Goal: Navigation & Orientation: Find specific page/section

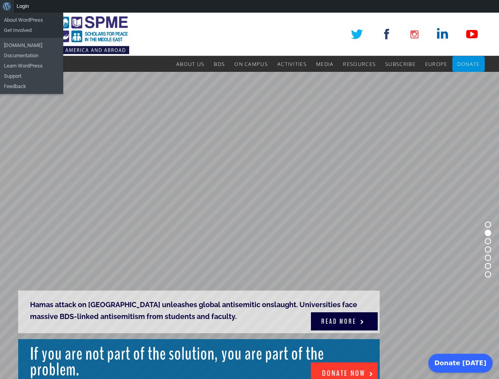
click at [249, 196] on rs-slide "Hamas attack on Gaza unleashes global antisemitic onslaught. Universities face …" at bounding box center [249, 250] width 499 height 356
click at [249, 6] on div "About WordPress About WordPress Get Involved WordPress.org Documentation Learn …" at bounding box center [249, 6] width 499 height 13
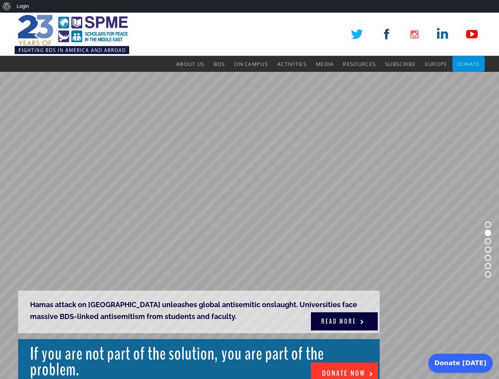
click at [249, 196] on rs-slide "Hamas attack on Gaza unleashes global antisemitic onslaught. Universities face …" at bounding box center [249, 250] width 499 height 356
click at [249, 226] on rs-slide "Hamas attack on Gaza unleashes global antisemitic onslaught. Universities face …" at bounding box center [249, 250] width 499 height 356
click at [488, 225] on rs-bullet at bounding box center [488, 225] width 6 height 6
click at [488, 233] on rs-bullet at bounding box center [488, 233] width 6 height 6
click at [488, 241] on rs-bullet at bounding box center [488, 241] width 6 height 6
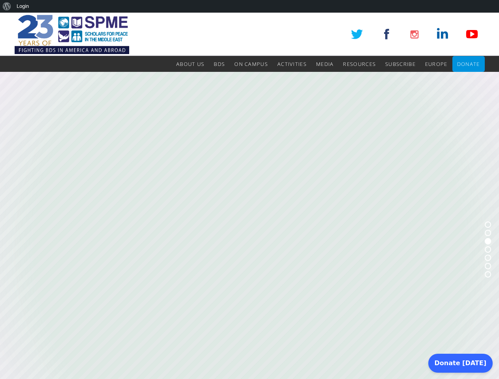
click at [488, 250] on rs-bullet at bounding box center [488, 250] width 6 height 6
click at [488, 258] on rs-bullet at bounding box center [488, 258] width 6 height 6
click at [488, 266] on rs-bullet at bounding box center [488, 266] width 6 height 6
